Goal: Task Accomplishment & Management: Complete application form

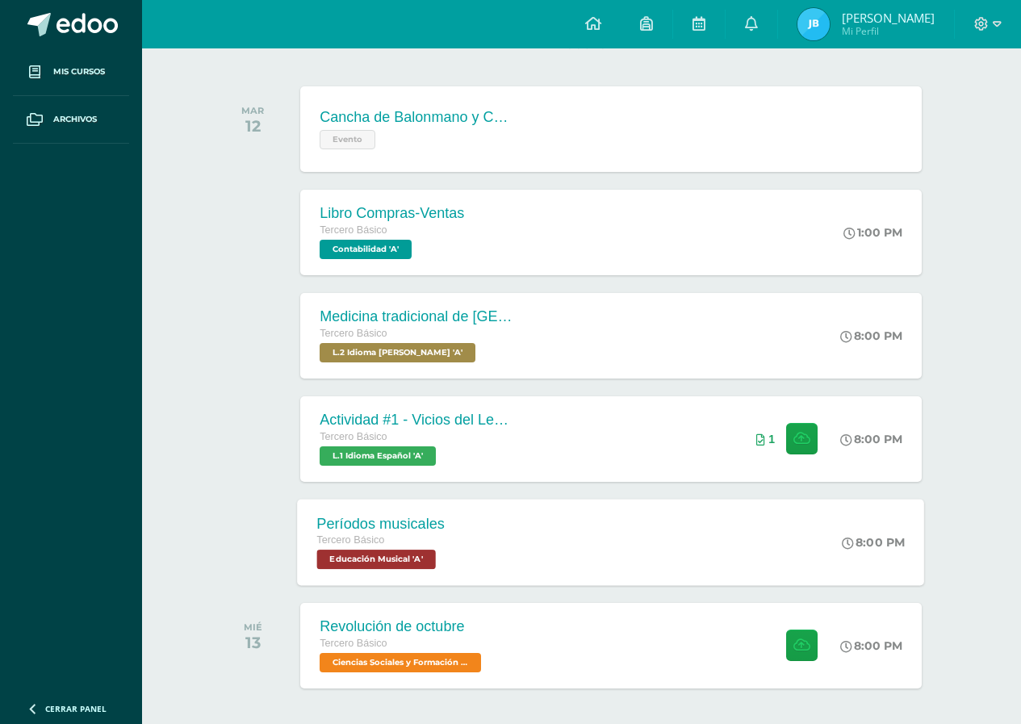
scroll to position [299, 0]
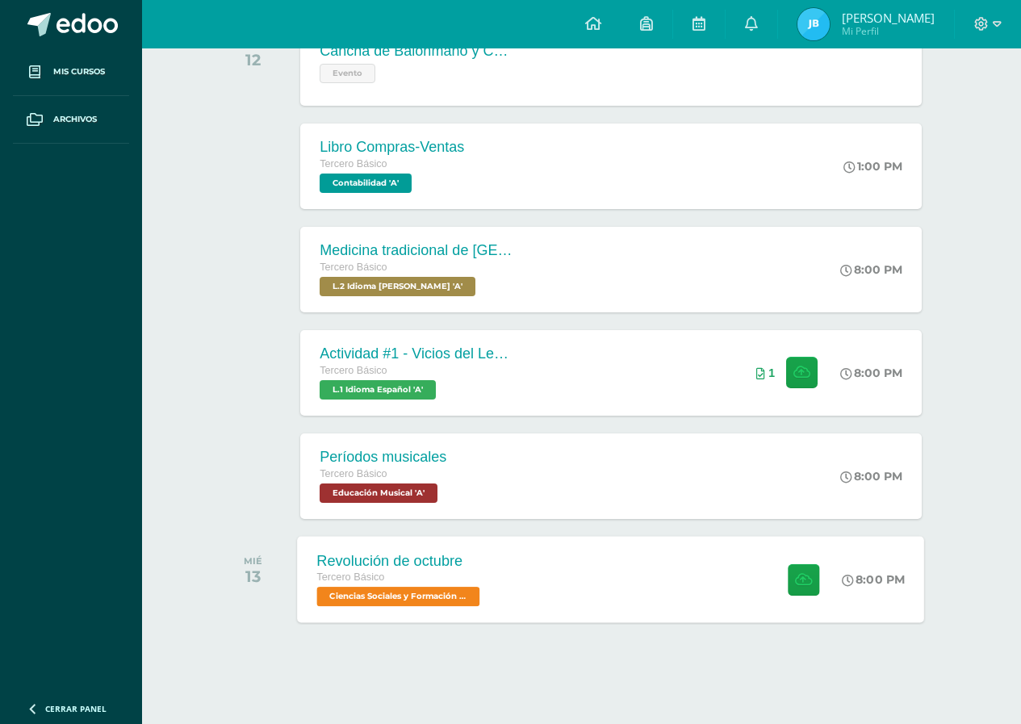
click at [402, 583] on div "Tercero Básico" at bounding box center [400, 578] width 167 height 18
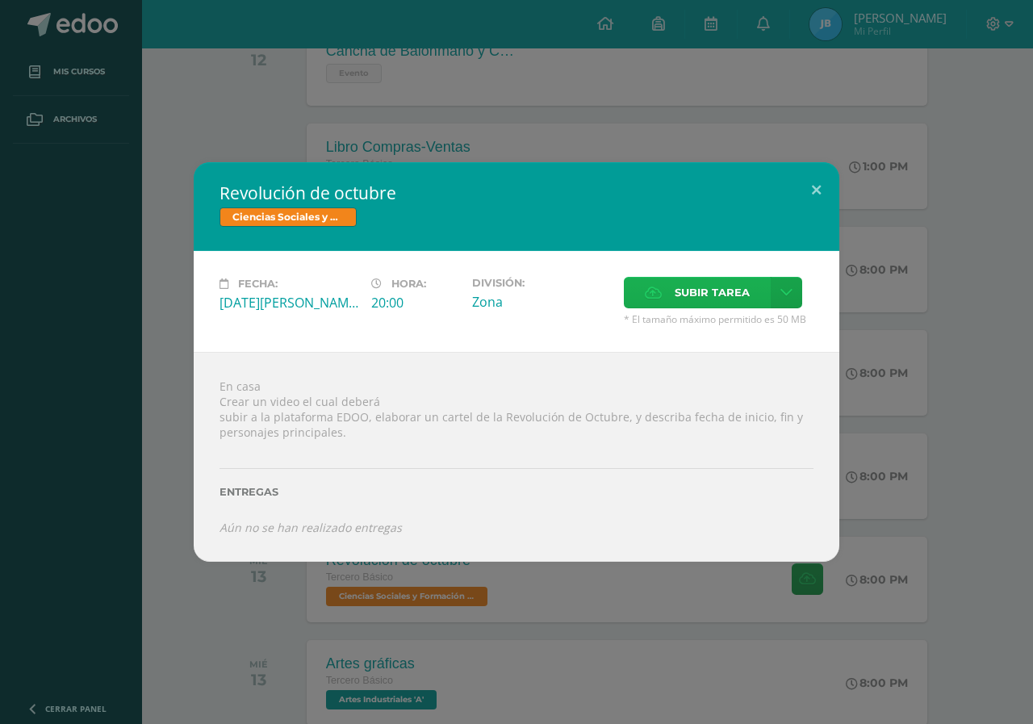
click at [677, 289] on span "Subir tarea" at bounding box center [712, 293] width 75 height 30
click at [0, 0] on input "Subir tarea" at bounding box center [0, 0] width 0 height 0
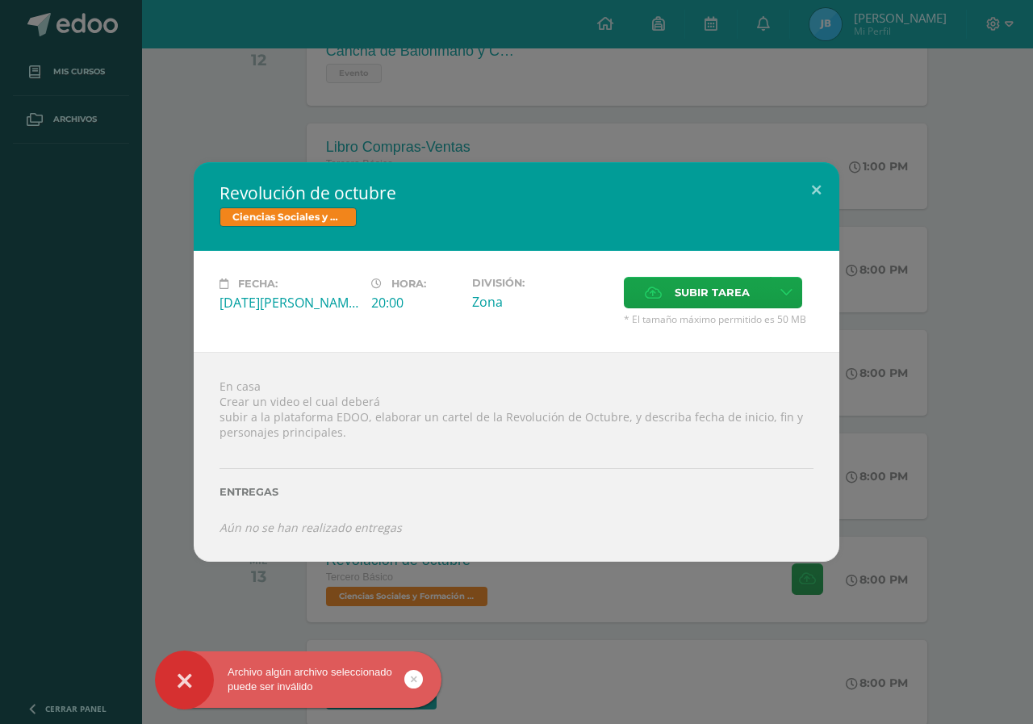
click at [420, 681] on link at bounding box center [413, 679] width 19 height 19
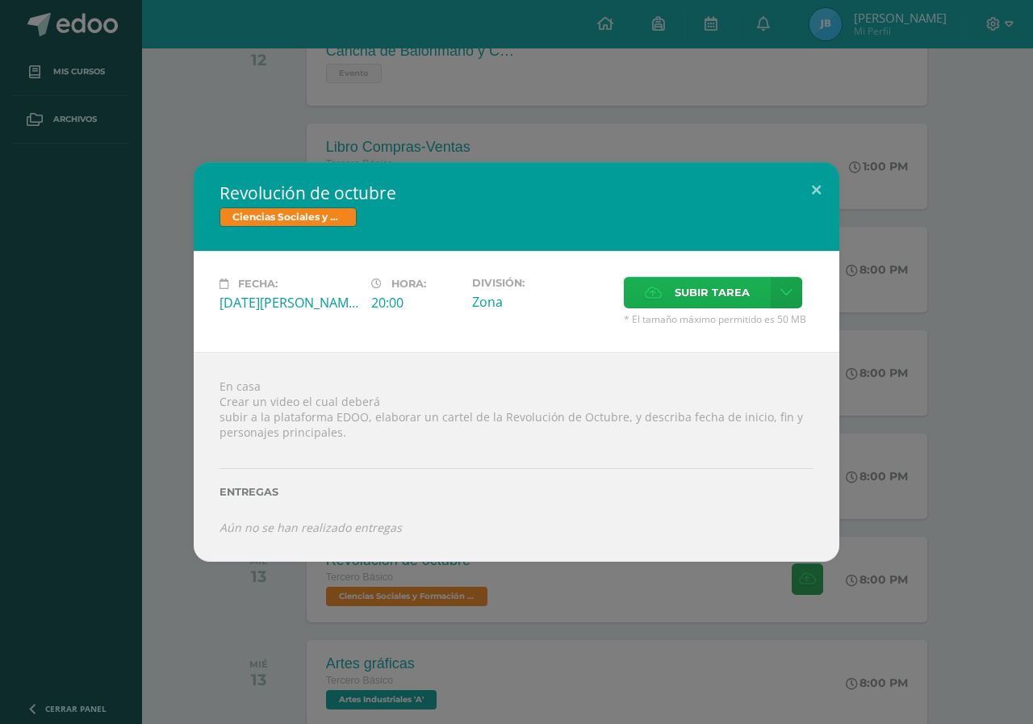
click at [704, 289] on span "Subir tarea" at bounding box center [712, 293] width 75 height 30
click at [0, 0] on input "Subir tarea" at bounding box center [0, 0] width 0 height 0
click at [713, 272] on div "Fecha: [DATE][PERSON_NAME] Hora: 20:00 División: Zona Subir tarea Cancelar" at bounding box center [517, 301] width 646 height 101
click at [711, 283] on span "Subir tarea" at bounding box center [712, 293] width 75 height 30
click at [0, 0] on input "Subir tarea" at bounding box center [0, 0] width 0 height 0
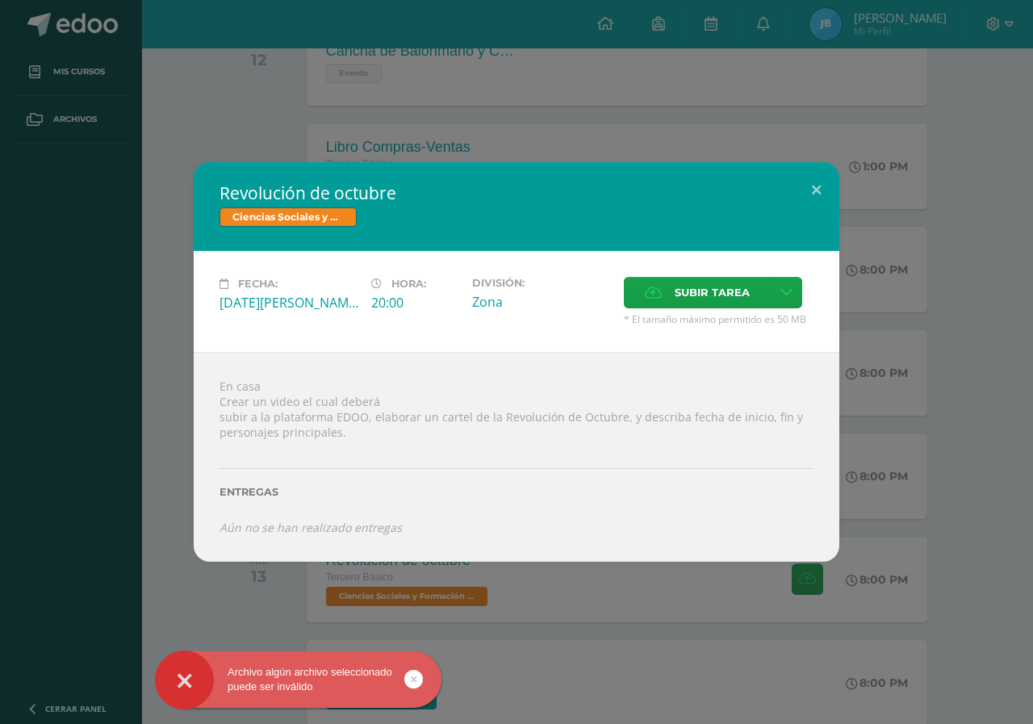
click at [413, 683] on icon at bounding box center [414, 679] width 6 height 19
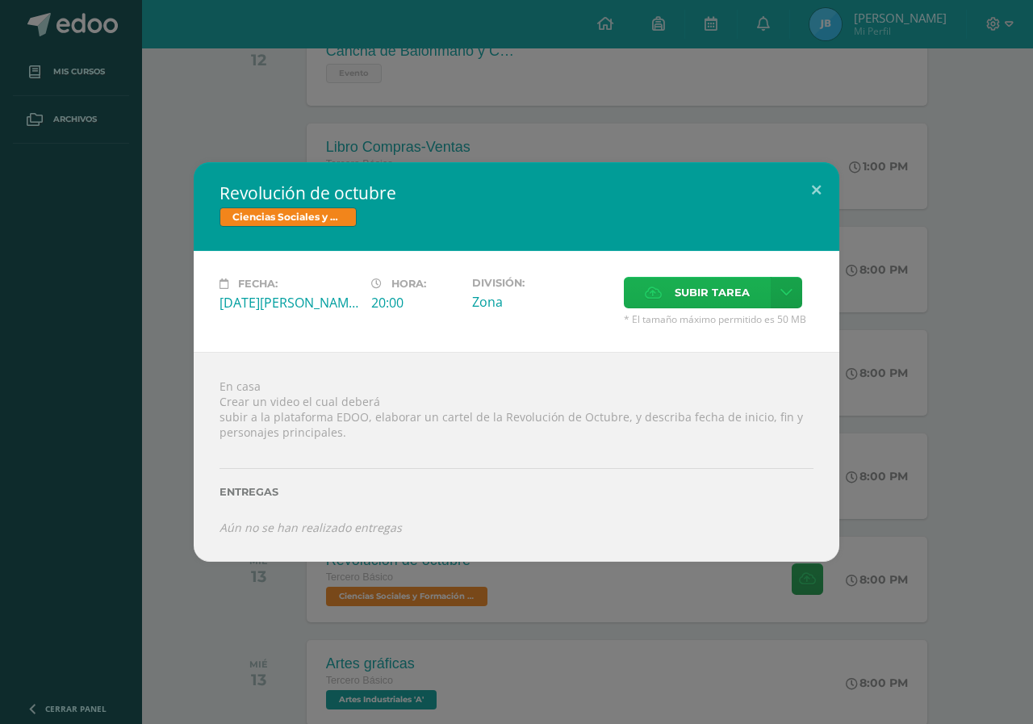
click at [714, 284] on span "Subir tarea" at bounding box center [712, 293] width 75 height 30
click at [0, 0] on input "Subir tarea" at bounding box center [0, 0] width 0 height 0
click at [702, 287] on span "Subir tarea" at bounding box center [712, 293] width 75 height 30
click at [0, 0] on input "Subir tarea" at bounding box center [0, 0] width 0 height 0
click at [817, 192] on button at bounding box center [817, 189] width 46 height 55
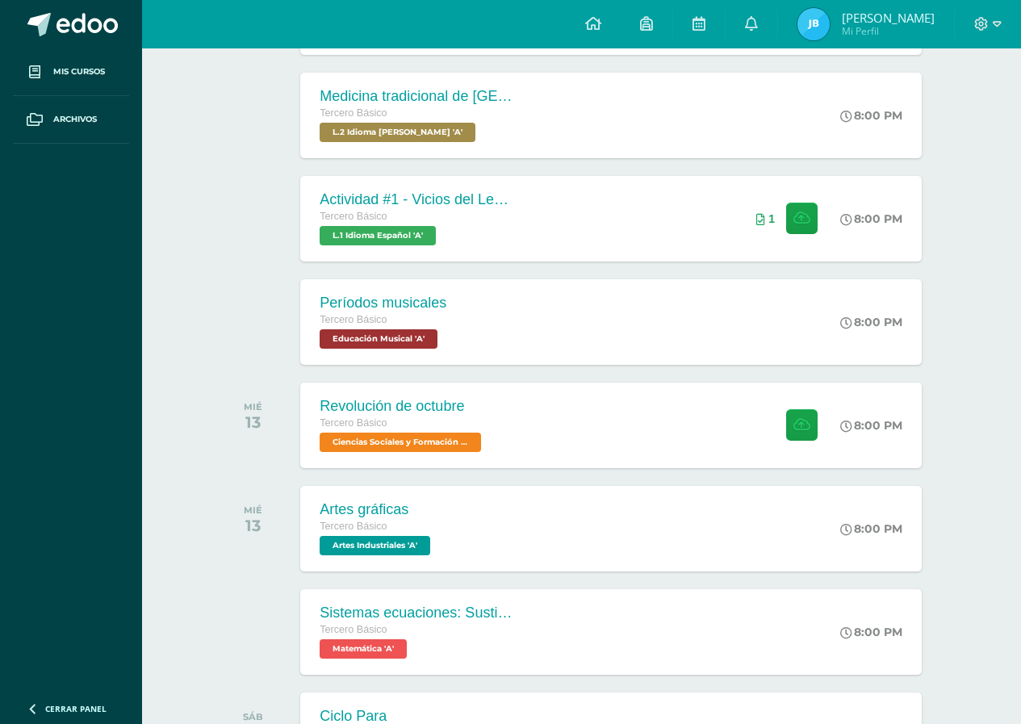
scroll to position [541, 0]
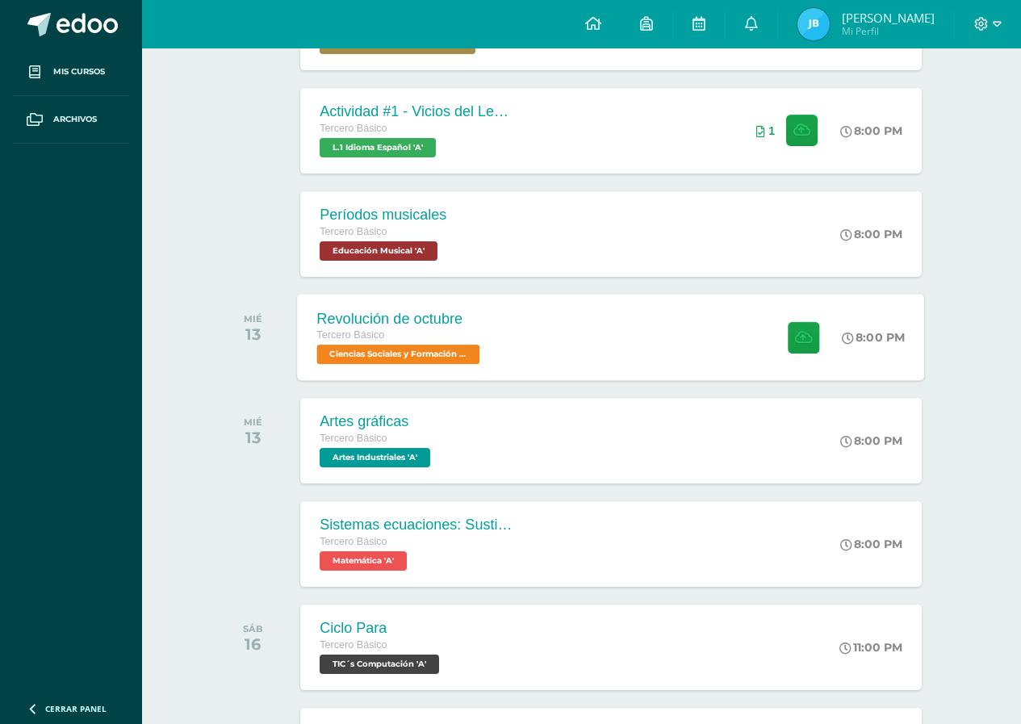
click at [398, 346] on span "Ciencias Sociales y Formación Ciudadana 'A'" at bounding box center [398, 354] width 163 height 19
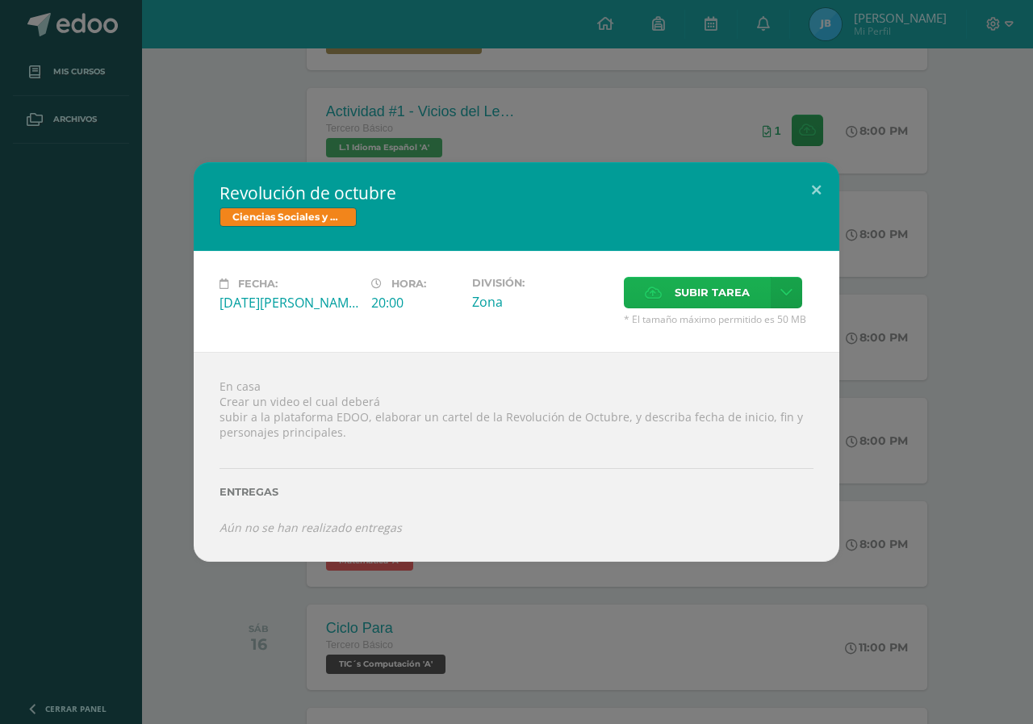
click at [700, 287] on span "Subir tarea" at bounding box center [712, 293] width 75 height 30
click at [0, 0] on input "Subir tarea" at bounding box center [0, 0] width 0 height 0
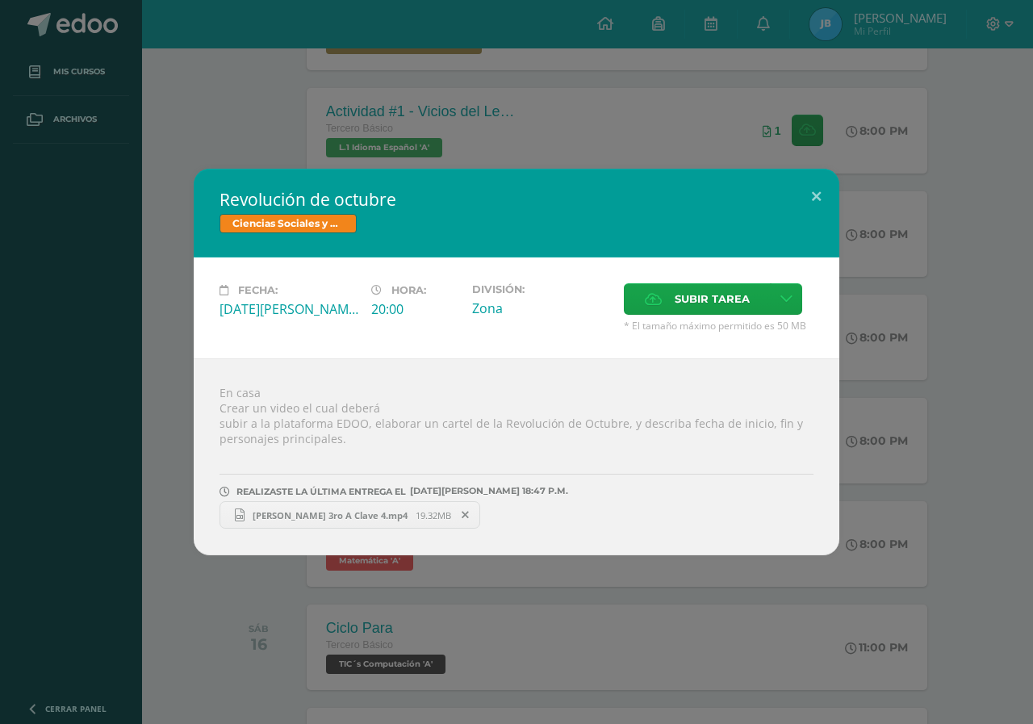
click at [371, 515] on span "[PERSON_NAME] 3ro A Clave 4.mp4" at bounding box center [330, 515] width 171 height 12
click at [829, 199] on button at bounding box center [817, 196] width 46 height 55
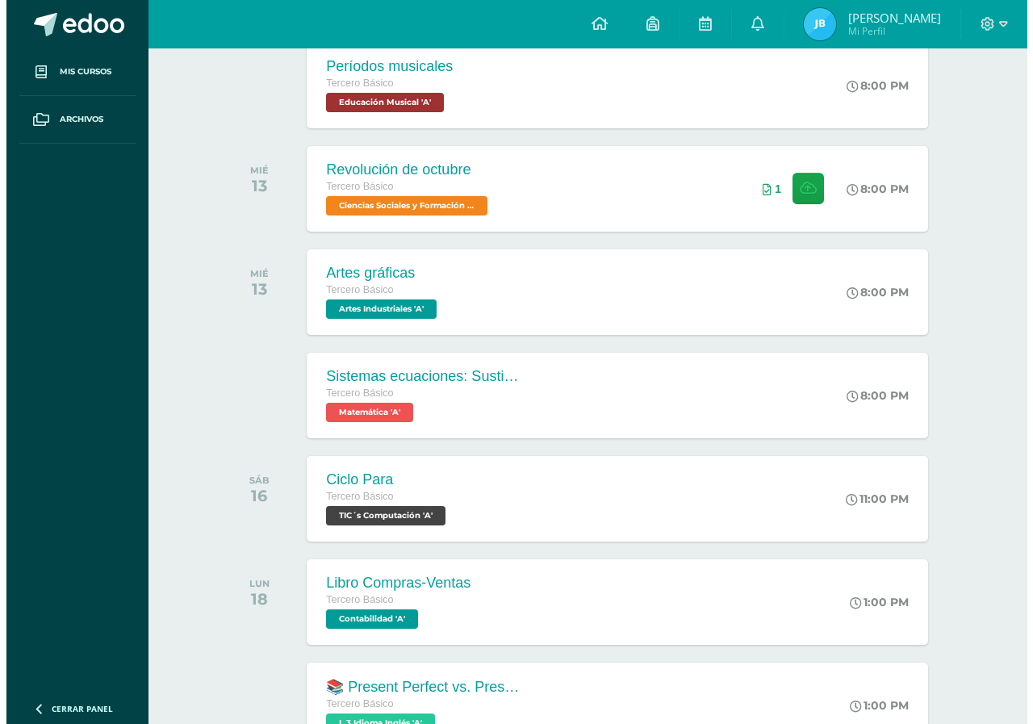
scroll to position [727, 0]
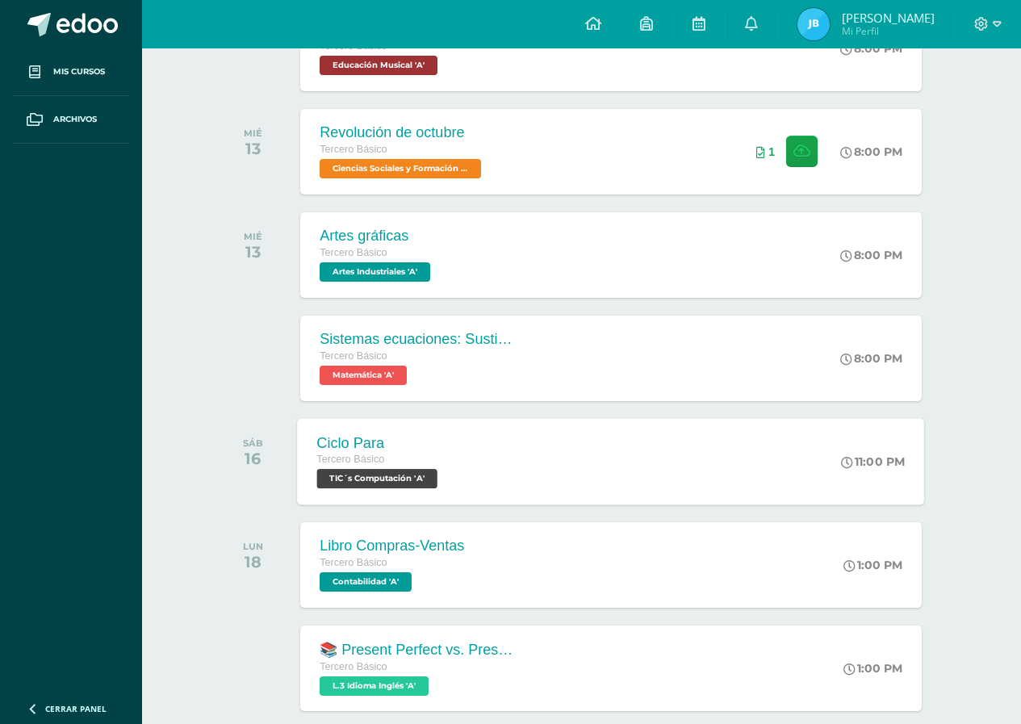
click at [374, 441] on div "Ciclo Para" at bounding box center [379, 442] width 125 height 17
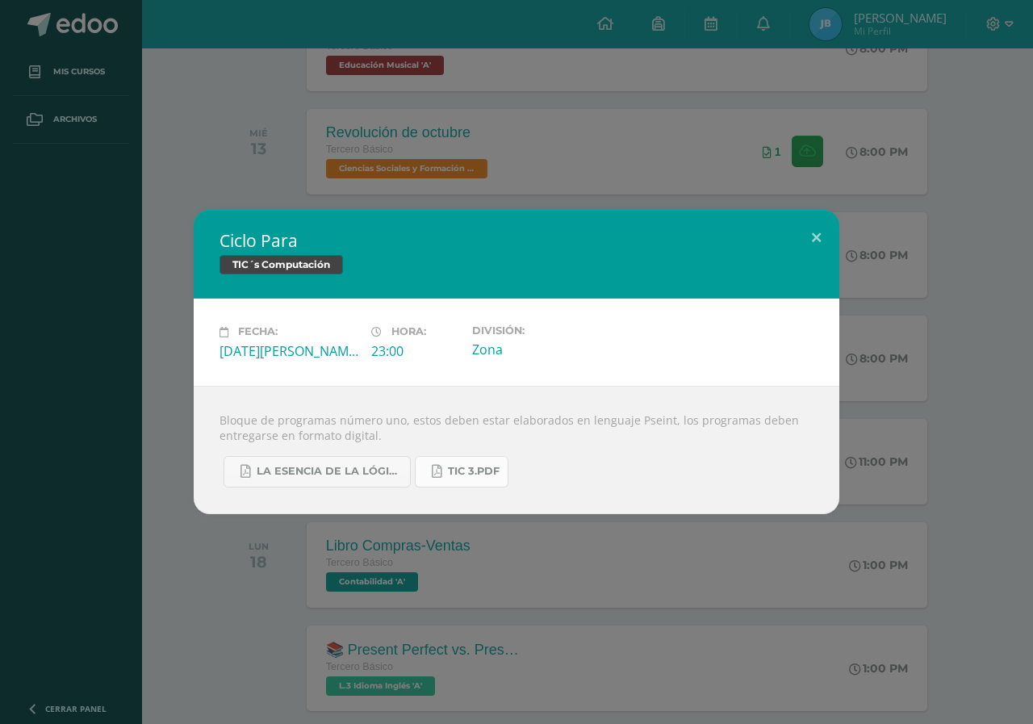
click at [460, 471] on span "Tic 3.pdf" at bounding box center [474, 471] width 52 height 13
click at [333, 471] on span "La Esencia de la Lógica de Programación - [PERSON_NAME] - 1ra Edición.pdf" at bounding box center [329, 471] width 145 height 13
